Goal: Task Accomplishment & Management: Use online tool/utility

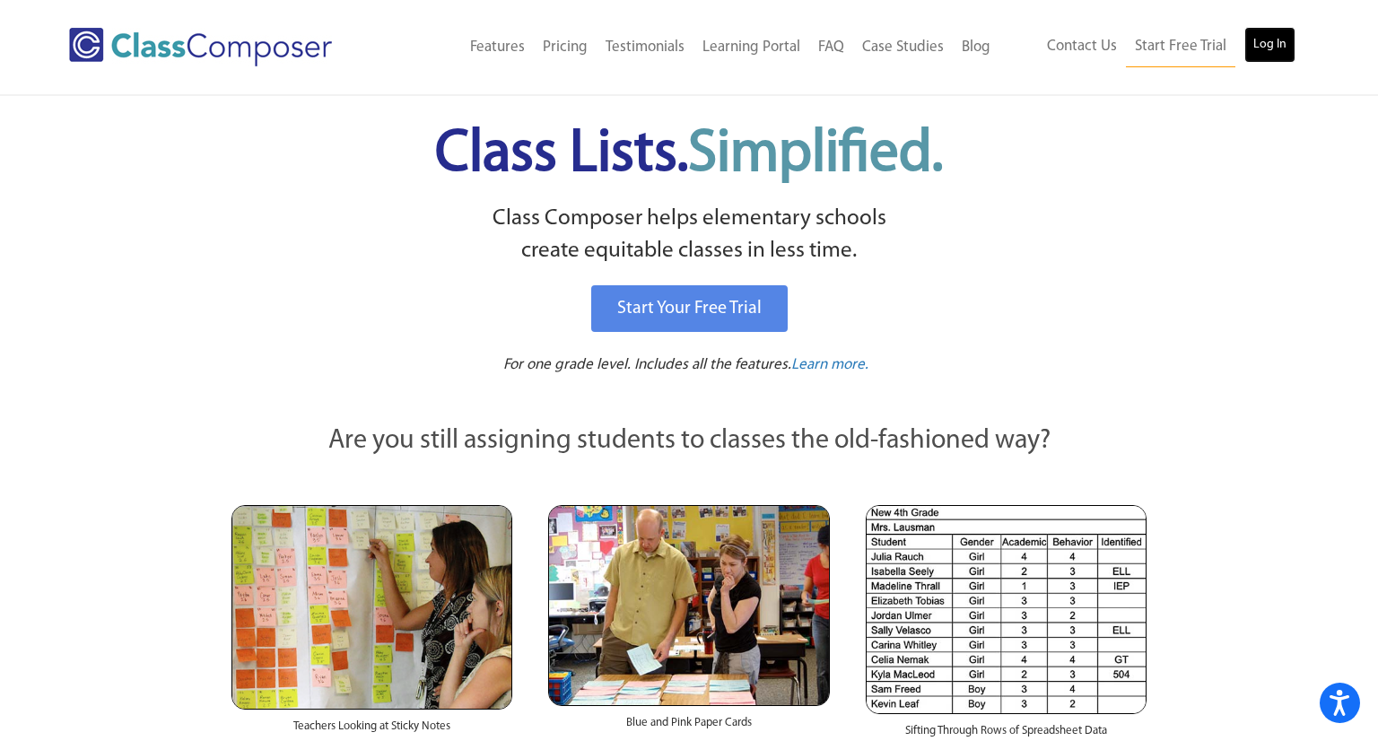
click at [1266, 48] on link "Log In" at bounding box center [1269, 45] width 51 height 36
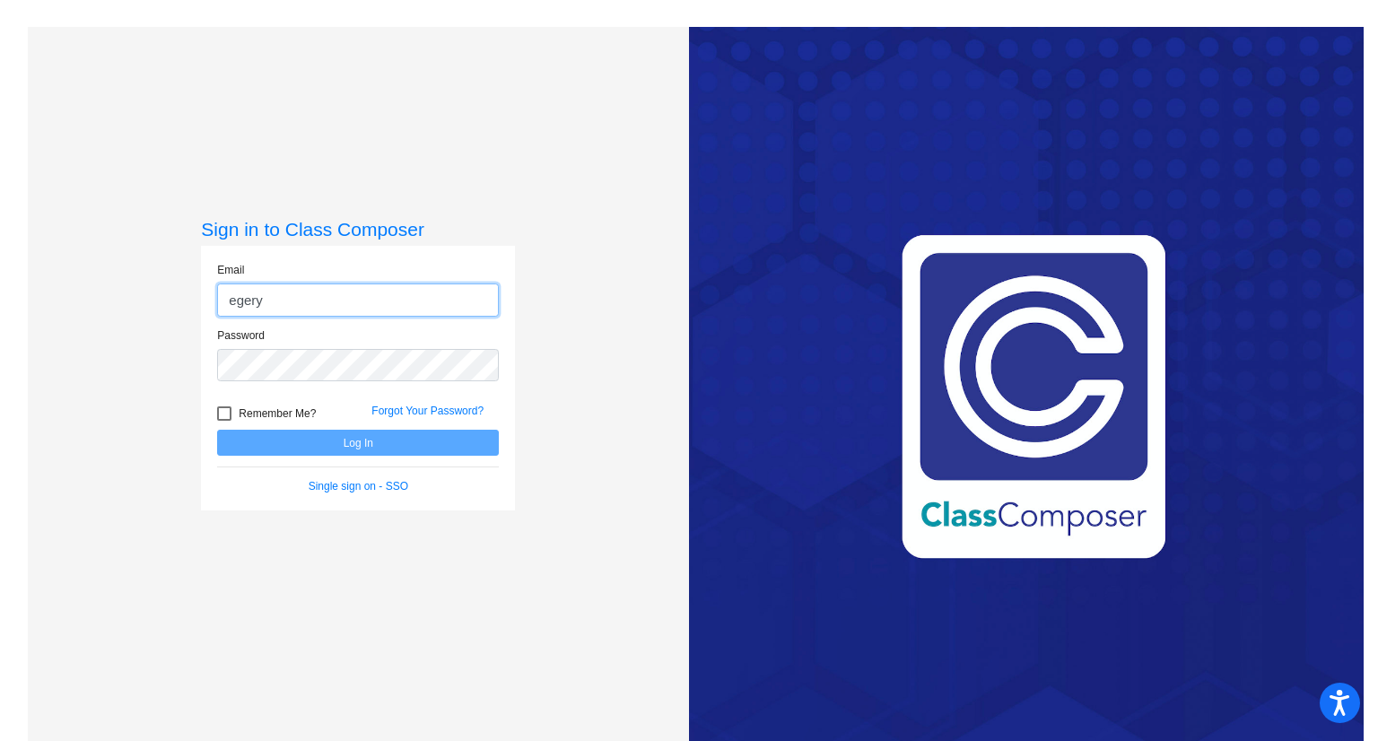
type input "[EMAIL_ADDRESS][DOMAIN_NAME]"
click at [290, 386] on div "Password" at bounding box center [358, 359] width 309 height 65
click at [289, 384] on div "Password" at bounding box center [358, 359] width 309 height 65
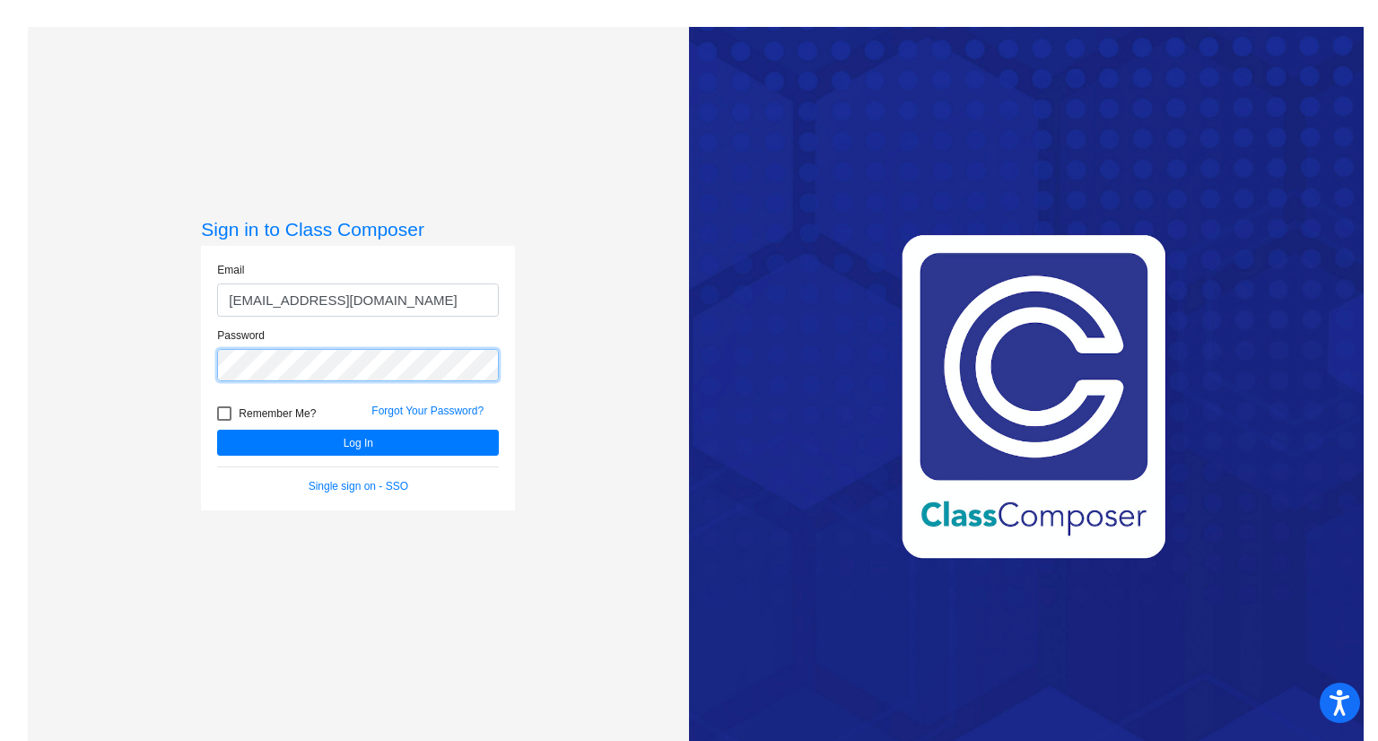
click at [217, 430] on button "Log In" at bounding box center [358, 443] width 282 height 26
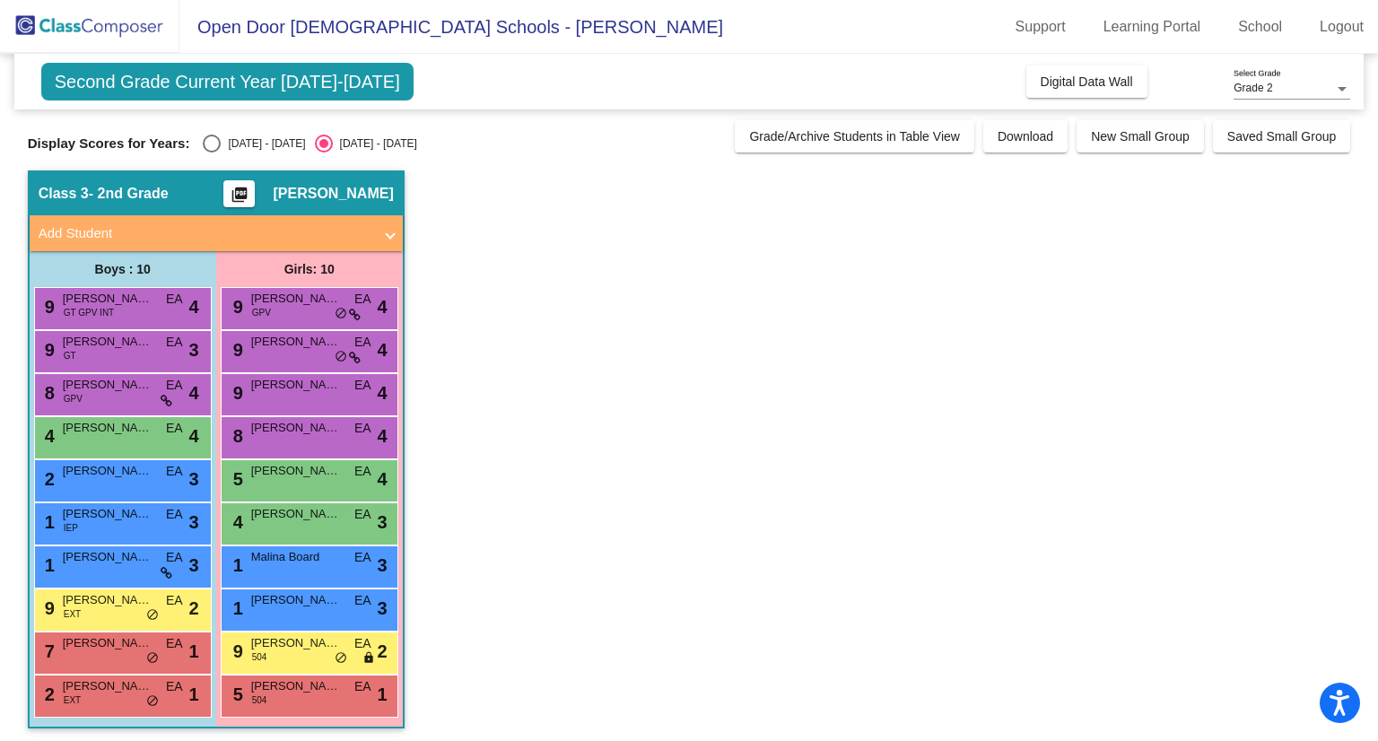
scroll to position [4, 0]
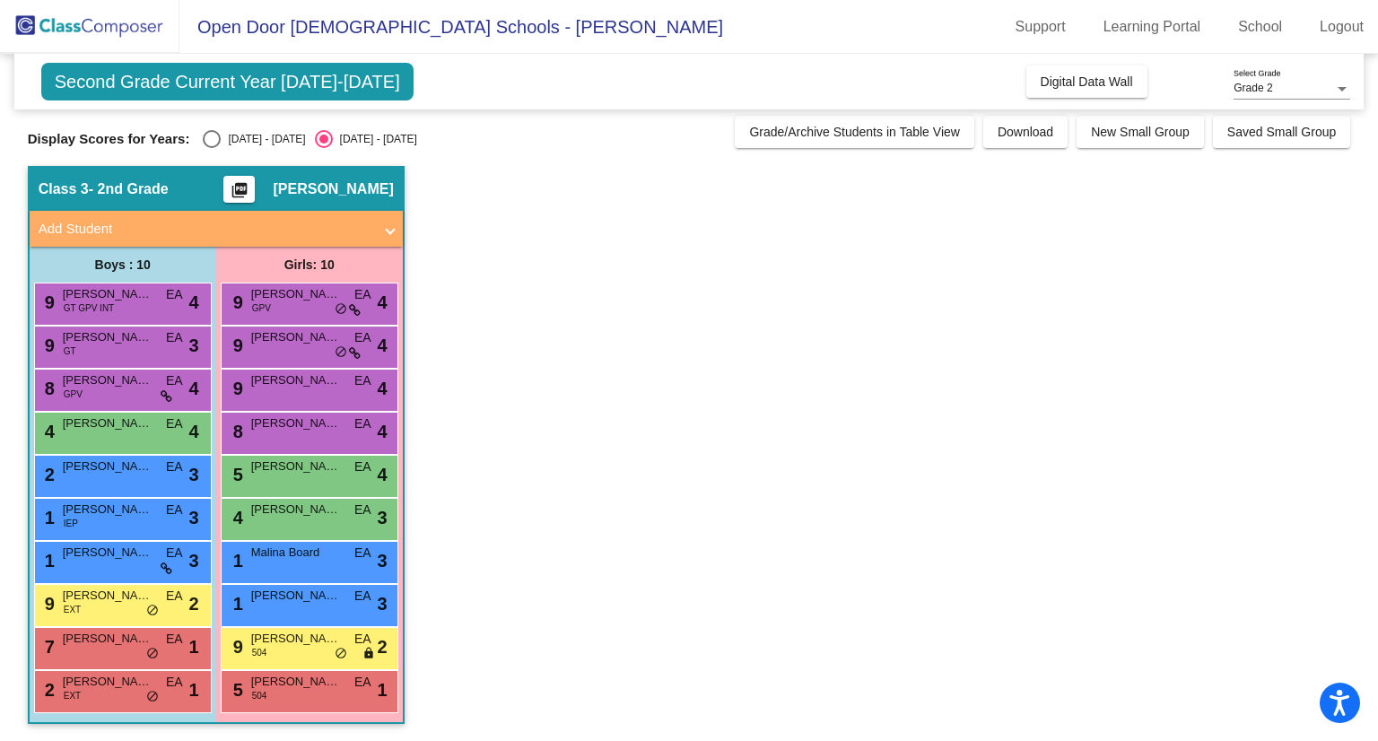
click at [231, 70] on span "Second Grade Current Year [DATE]-[DATE]" at bounding box center [227, 82] width 372 height 38
click at [234, 74] on span "Second Grade Current Year [DATE]-[DATE]" at bounding box center [227, 82] width 372 height 38
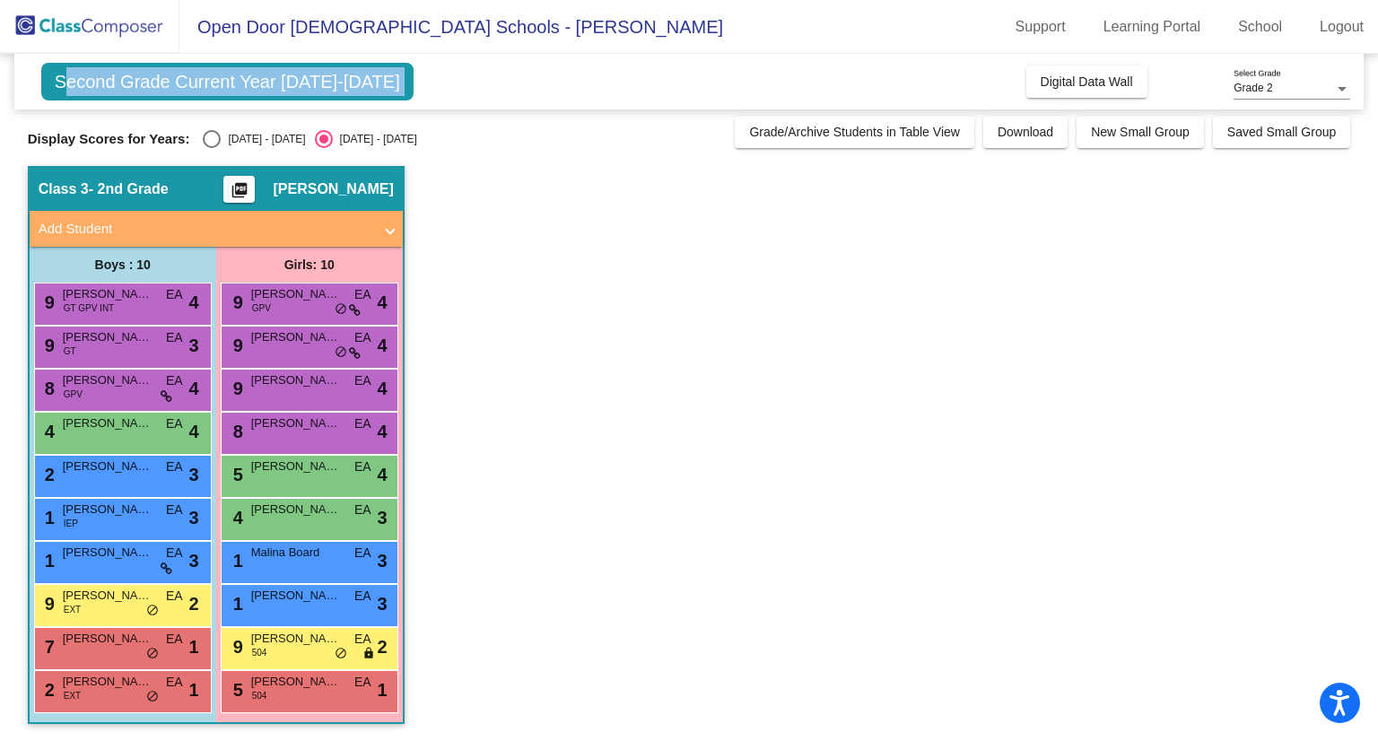
click at [234, 74] on span "Second Grade Current Year 2024-2025" at bounding box center [227, 82] width 372 height 38
click at [604, 204] on app-classroom "Class 3 - 2nd Grade picture_as_pdf Emily Arrell Add Student First Name Last Nam…" at bounding box center [689, 454] width 1323 height 576
